Goal: Task Accomplishment & Management: Use online tool/utility

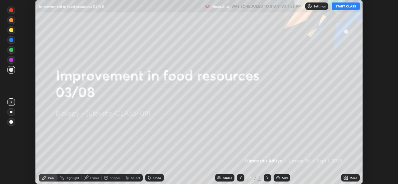
scroll to position [184, 398]
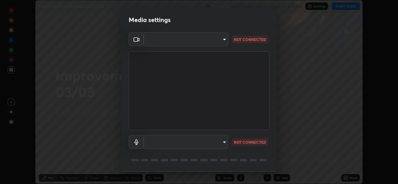
type input "162a4bef6d5de59660943d10e2777e2613c591b7fe343c7323db06c6e3c7e835"
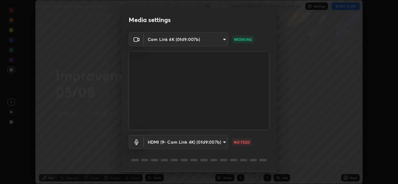
scroll to position [20, 0]
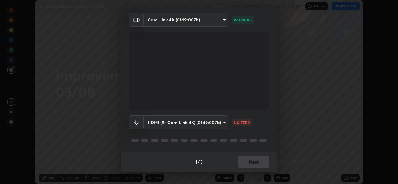
click at [216, 128] on body "Erase all Improvement in food resources 03/08 Recording WAS SCHEDULED TO START …" at bounding box center [199, 92] width 398 height 184
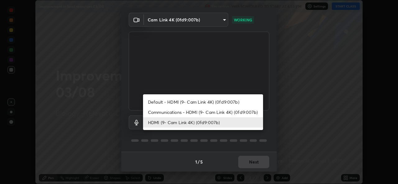
click at [213, 112] on li "Communications - HDMI (9- Cam Link 4K) (0fd9:007b)" at bounding box center [203, 112] width 120 height 10
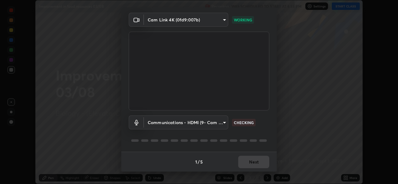
click at [210, 124] on li "HDMI (9- Cam Link 4K) (0fd9:007b)" at bounding box center [188, 123] width 90 height 6
type input "1d4febaa8ec43250a5abd803b4b9017d31c20cfa2482e27e93703920a67056a4"
click at [254, 164] on button "Next" at bounding box center [253, 162] width 31 height 12
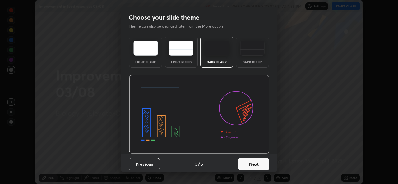
click at [258, 166] on button "Next" at bounding box center [253, 164] width 31 height 12
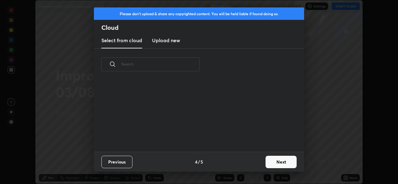
click at [261, 165] on div "Previous 4 / 5 Next" at bounding box center [199, 162] width 210 height 20
click at [267, 163] on button "Next" at bounding box center [281, 162] width 31 height 12
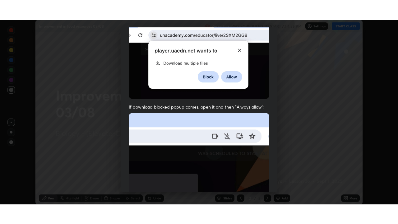
scroll to position [147, 0]
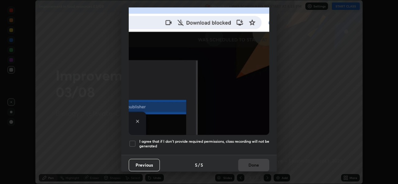
click at [133, 140] on div at bounding box center [132, 143] width 7 height 7
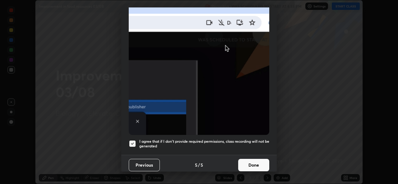
click at [249, 166] on button "Done" at bounding box center [253, 165] width 31 height 12
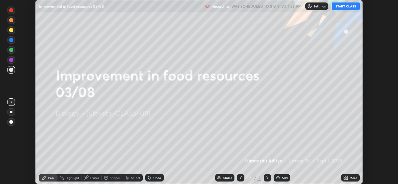
click at [345, 177] on icon at bounding box center [345, 177] width 2 height 2
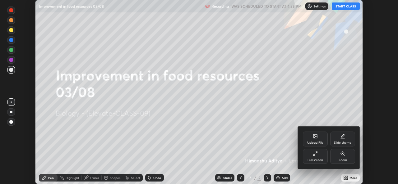
click at [316, 153] on icon at bounding box center [317, 153] width 2 height 2
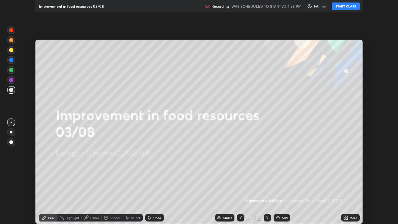
scroll to position [224, 398]
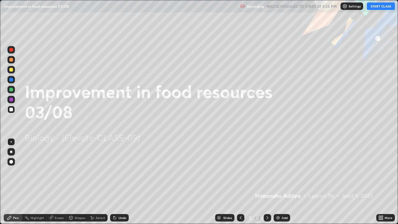
click at [379, 184] on icon at bounding box center [380, 219] width 2 height 2
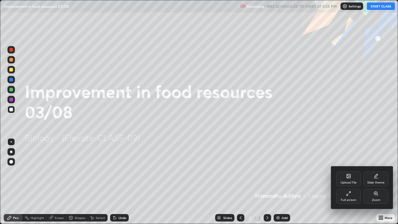
click at [343, 176] on div "Upload File" at bounding box center [348, 178] width 25 height 15
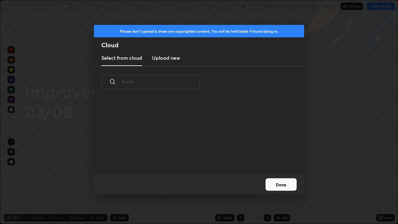
click at [339, 166] on div "Please don't upload & share any copyrighted content. You will be held liable if…" at bounding box center [199, 112] width 398 height 224
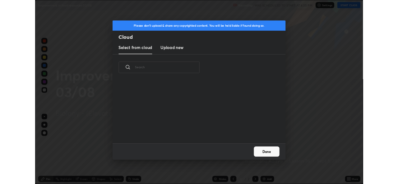
scroll to position [77, 200]
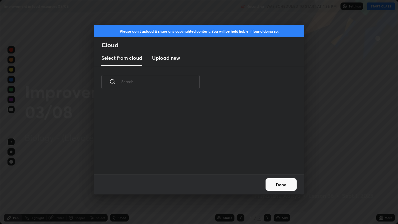
click at [169, 61] on h3 "Upload new" at bounding box center [166, 57] width 28 height 7
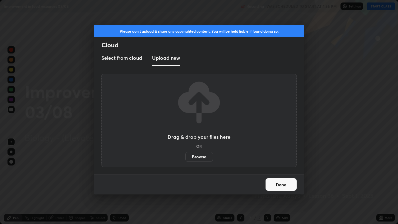
click at [189, 154] on label "Browse" at bounding box center [199, 157] width 28 height 10
click at [185, 154] on input "Browse" at bounding box center [185, 157] width 0 height 10
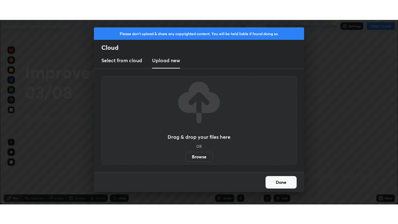
scroll to position [30922, 30708]
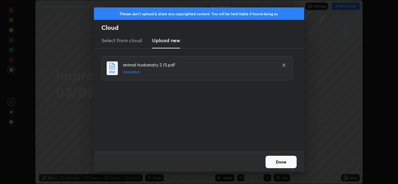
click at [288, 165] on button "Done" at bounding box center [281, 162] width 31 height 12
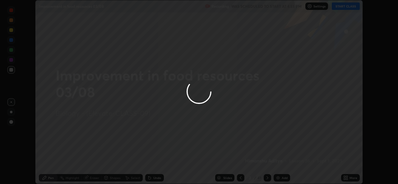
click at [342, 177] on div "More" at bounding box center [350, 178] width 19 height 7
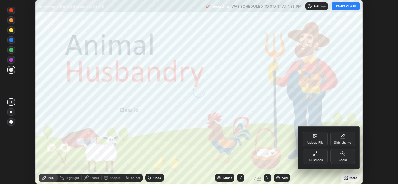
click at [318, 161] on div "Full screen" at bounding box center [316, 160] width 16 height 3
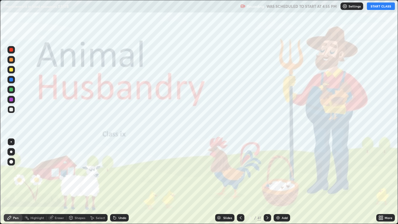
scroll to position [224, 398]
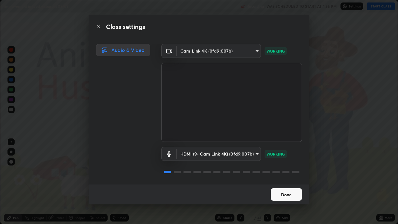
click at [289, 184] on button "Done" at bounding box center [286, 194] width 31 height 12
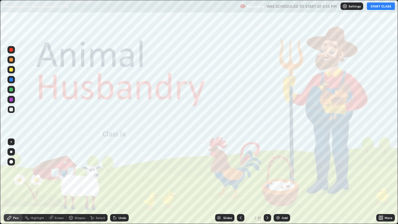
click at [226, 184] on div "Slides" at bounding box center [227, 217] width 9 height 3
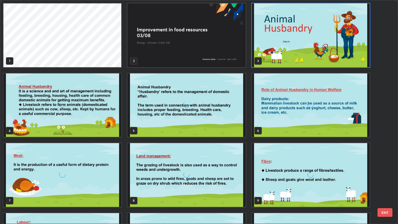
scroll to position [221, 394]
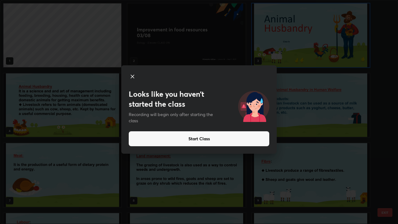
click at [168, 136] on button "Start Class" at bounding box center [199, 138] width 141 height 15
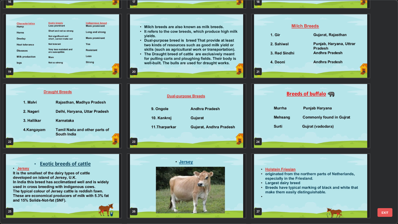
scroll to position [415, 0]
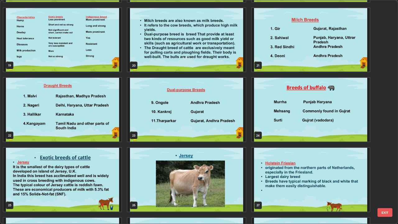
click at [45, 125] on img "grid" at bounding box center [62, 110] width 118 height 64
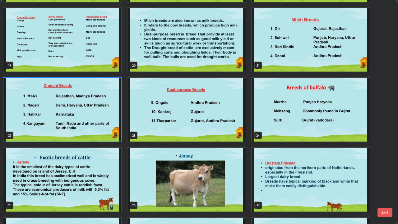
click at [42, 125] on img "grid" at bounding box center [62, 110] width 118 height 64
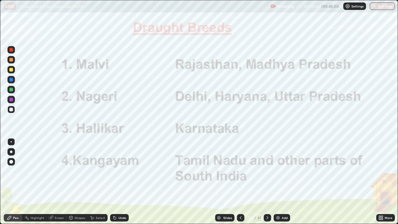
click at [10, 100] on div at bounding box center [11, 100] width 4 height 4
click at [268, 184] on icon at bounding box center [267, 217] width 5 height 5
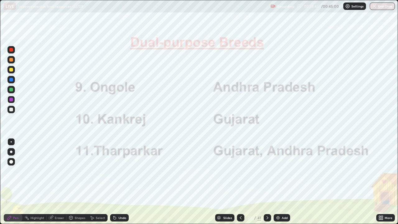
click at [270, 184] on div at bounding box center [267, 217] width 7 height 7
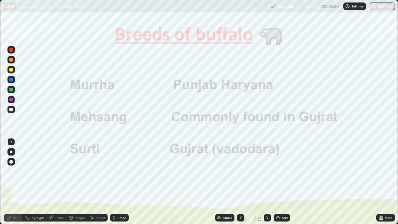
click at [11, 53] on div at bounding box center [10, 49] width 7 height 7
click at [268, 184] on icon at bounding box center [268, 217] width 2 height 3
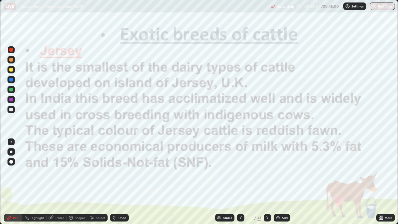
click at [267, 184] on icon at bounding box center [268, 217] width 2 height 3
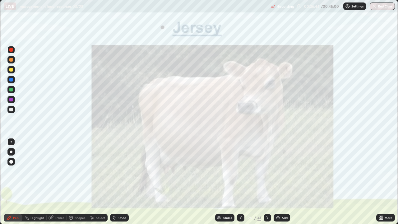
click at [267, 184] on icon at bounding box center [267, 217] width 5 height 5
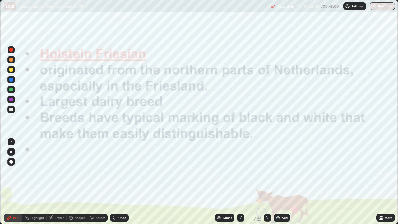
click at [267, 184] on icon at bounding box center [267, 217] width 5 height 5
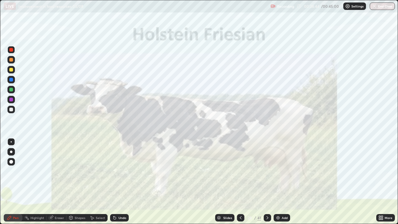
click at [267, 184] on icon at bounding box center [267, 217] width 5 height 5
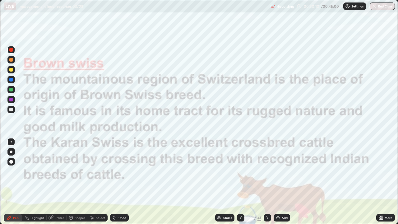
click at [267, 184] on icon at bounding box center [267, 217] width 5 height 5
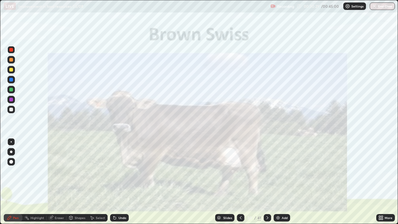
click at [240, 184] on icon at bounding box center [240, 217] width 5 height 5
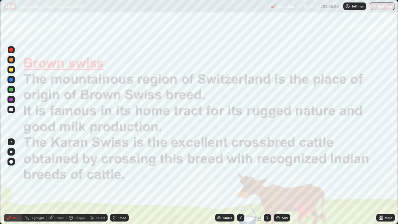
click at [243, 184] on div at bounding box center [240, 217] width 7 height 7
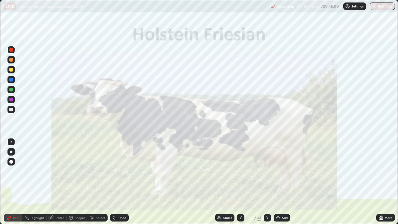
click at [267, 184] on icon at bounding box center [267, 217] width 5 height 5
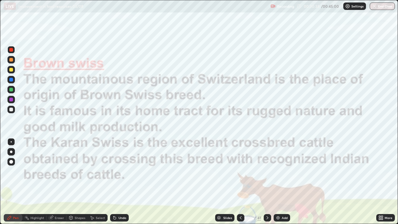
click at [268, 184] on icon at bounding box center [267, 217] width 5 height 5
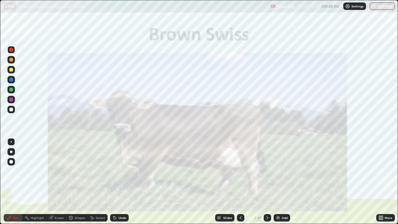
click at [267, 184] on icon at bounding box center [267, 217] width 5 height 5
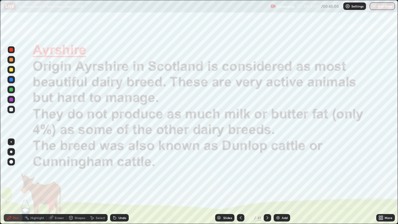
click at [267, 184] on icon at bounding box center [267, 217] width 5 height 5
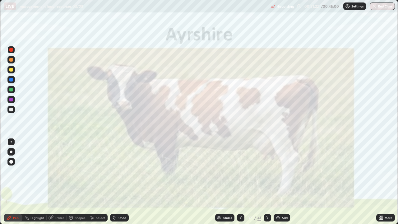
click at [240, 184] on icon at bounding box center [240, 217] width 5 height 5
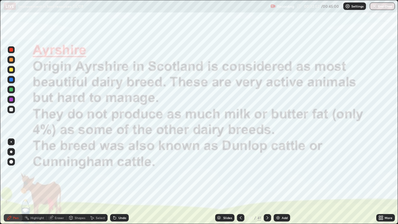
click at [270, 184] on div at bounding box center [267, 218] width 7 height 12
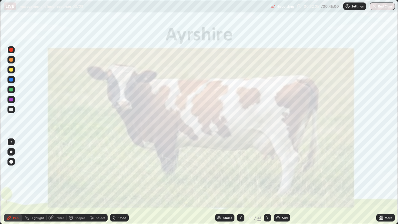
click at [267, 184] on icon at bounding box center [267, 217] width 5 height 5
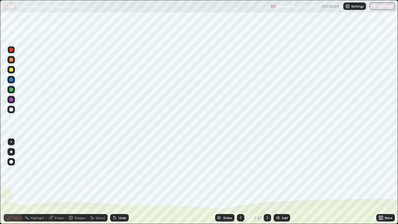
click at [267, 184] on icon at bounding box center [267, 217] width 5 height 5
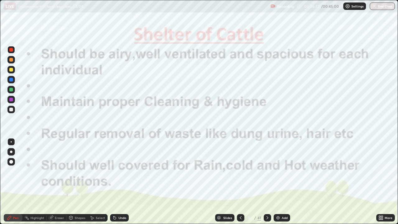
click at [267, 184] on icon at bounding box center [267, 217] width 5 height 5
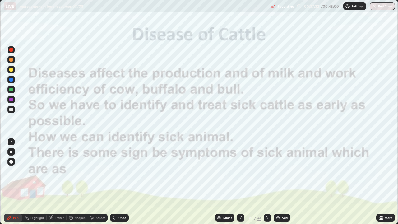
click at [267, 184] on icon at bounding box center [267, 217] width 5 height 5
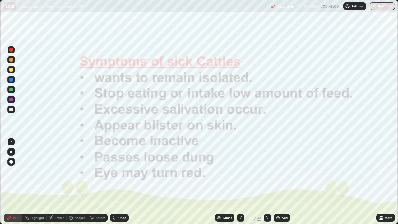
click at [267, 184] on icon at bounding box center [267, 217] width 5 height 5
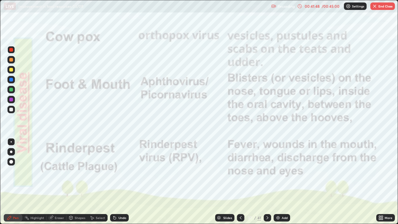
click at [385, 10] on button "End Class" at bounding box center [382, 5] width 25 height 7
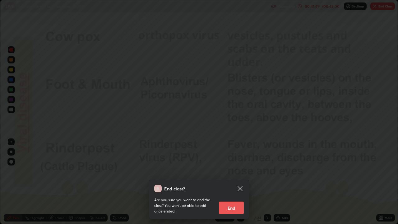
click at [240, 184] on button "End" at bounding box center [231, 208] width 25 height 12
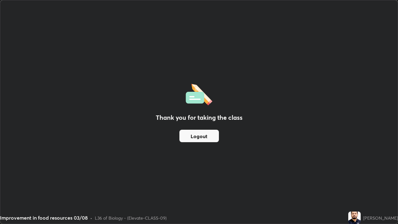
click at [189, 133] on button "Logout" at bounding box center [199, 136] width 40 height 12
